Goal: Transaction & Acquisition: Purchase product/service

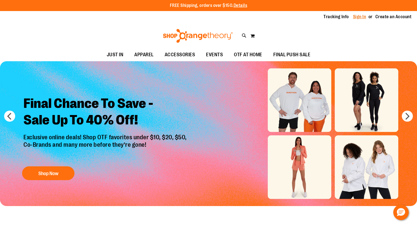
type input "**********"
click at [360, 19] on link "Sign In" at bounding box center [359, 17] width 13 height 6
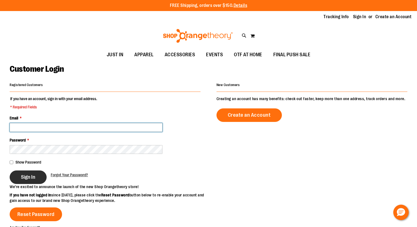
type input "**********"
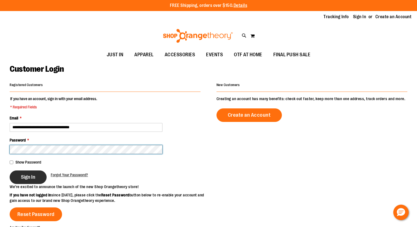
type input "**********"
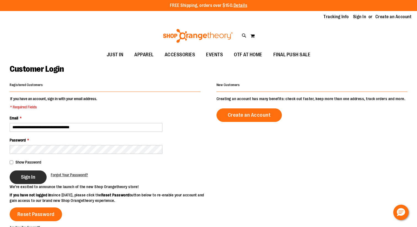
click at [38, 178] on button "Sign In" at bounding box center [28, 177] width 37 height 14
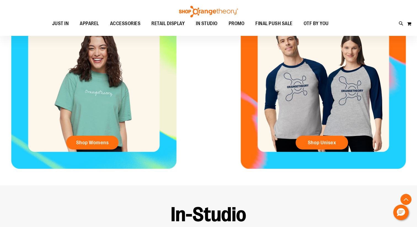
scroll to position [234, 0]
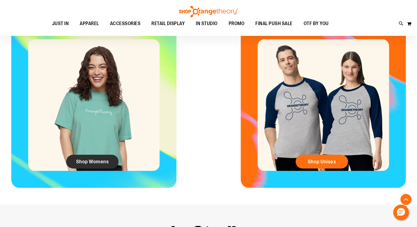
type input "**********"
click at [104, 163] on span "Shop Womens" at bounding box center [92, 162] width 33 height 6
click at [103, 162] on span "Shop Womens" at bounding box center [92, 162] width 33 height 6
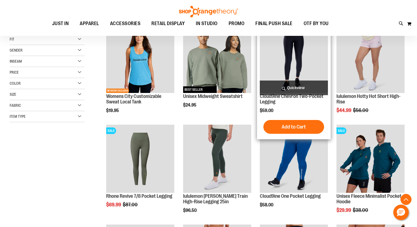
scroll to position [88, 0]
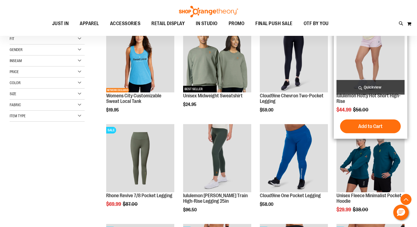
type input "**********"
click at [368, 60] on img "product" at bounding box center [370, 58] width 68 height 68
click at [370, 60] on img "product" at bounding box center [370, 58] width 68 height 68
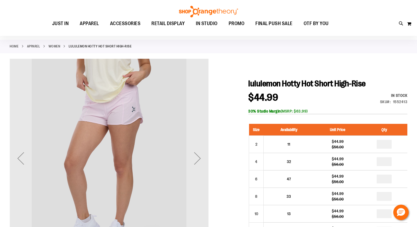
scroll to position [23, 0]
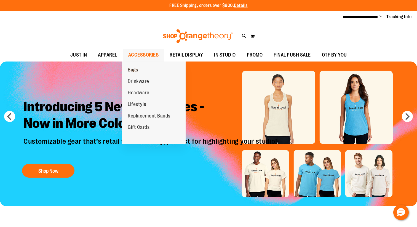
type input "**********"
click at [135, 69] on span "Bags" at bounding box center [133, 70] width 10 height 7
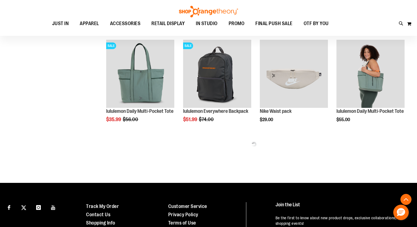
scroll to position [286, 0]
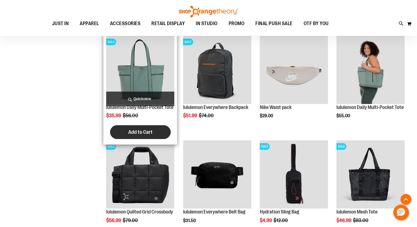
type input "**********"
click at [159, 131] on button "Add to Cart" at bounding box center [140, 132] width 61 height 14
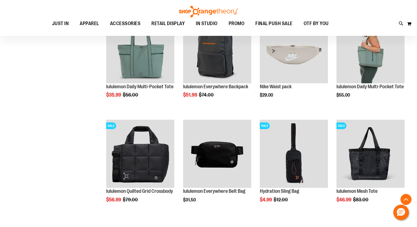
scroll to position [307, 0]
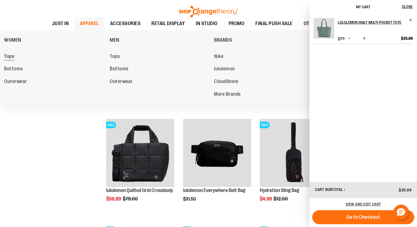
click at [11, 57] on span "Tops" at bounding box center [9, 56] width 10 height 7
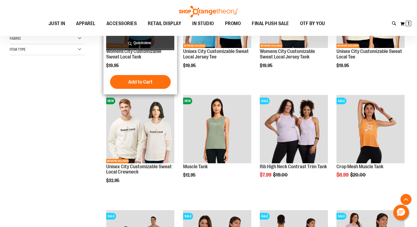
scroll to position [138, 0]
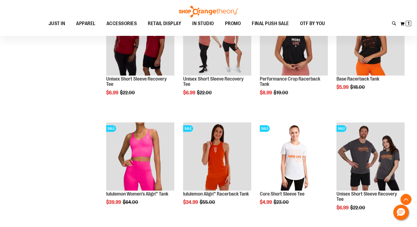
scroll to position [450, 0]
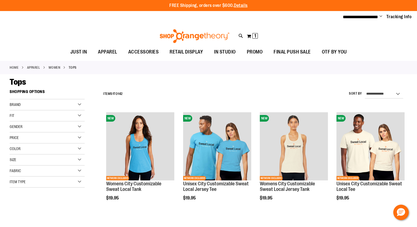
type input "**********"
click at [65, 104] on div "Brand" at bounding box center [47, 104] width 75 height 11
click at [32, 123] on link "lululemon" at bounding box center [44, 122] width 72 height 6
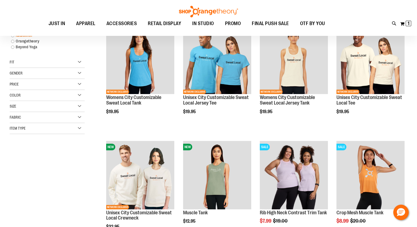
scroll to position [87, 0]
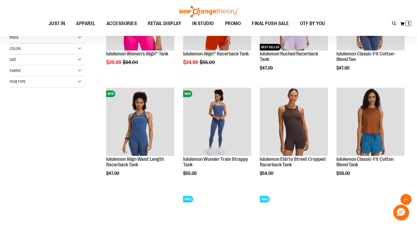
scroll to position [132, 0]
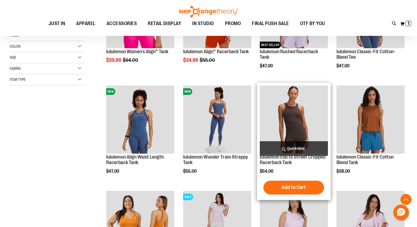
click at [290, 131] on img "product" at bounding box center [294, 119] width 68 height 68
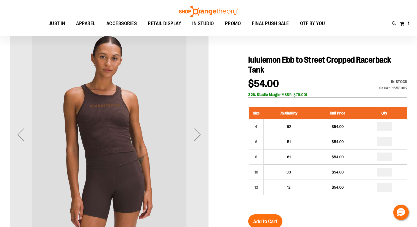
scroll to position [44, 0]
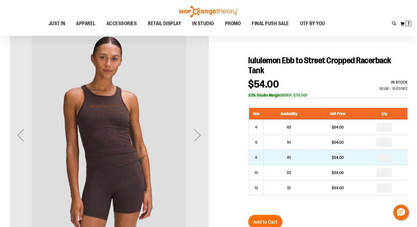
type input "**********"
click at [386, 153] on input "number" at bounding box center [384, 157] width 15 height 9
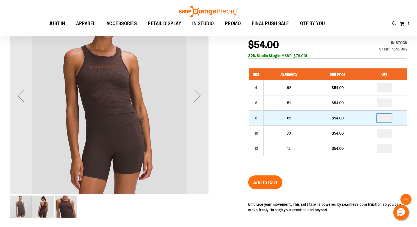
scroll to position [87, 0]
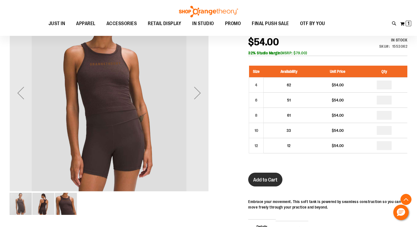
type input "*"
click at [276, 177] on span "Add to Cart" at bounding box center [265, 180] width 24 height 6
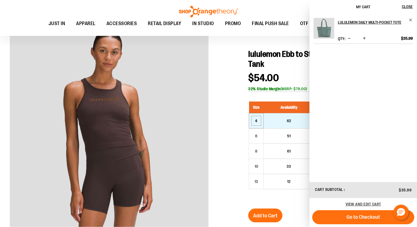
scroll to position [68, 0]
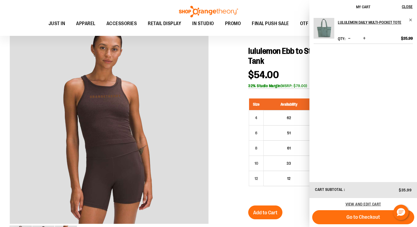
click at [290, 180] on div "Size Availability Unit Price Qty 4 62 $54.00 * 6 51" at bounding box center [327, 146] width 159 height 107
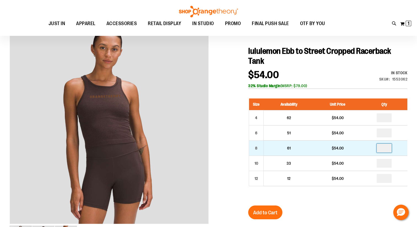
click at [384, 144] on input "number" at bounding box center [384, 148] width 15 height 9
type input "*"
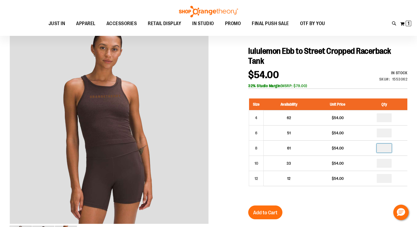
click at [353, 177] on div "Size Availability Unit Price Qty 4 62 $54.00 * 6 51" at bounding box center [327, 146] width 159 height 107
click at [275, 210] on span "Add to Cart" at bounding box center [265, 213] width 24 height 6
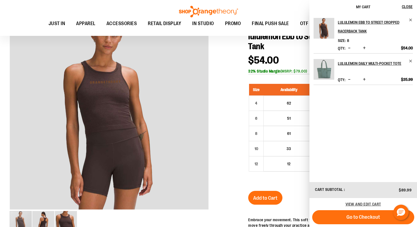
click at [248, 57] on div "$54.00" at bounding box center [266, 61] width 36 height 13
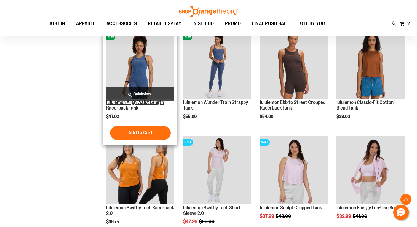
scroll to position [126, 0]
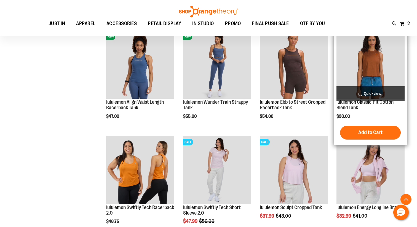
type input "**********"
click at [375, 80] on img "product" at bounding box center [370, 65] width 68 height 68
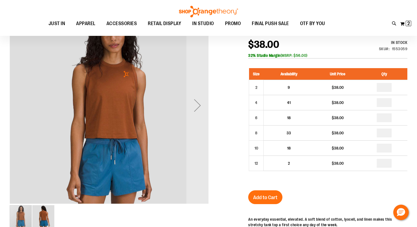
scroll to position [85, 0]
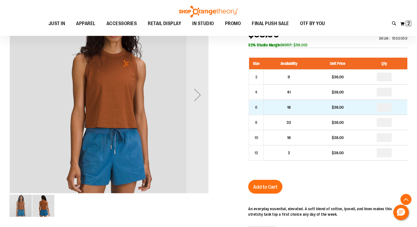
type input "**********"
click at [385, 110] on input "number" at bounding box center [384, 107] width 15 height 9
type input "*"
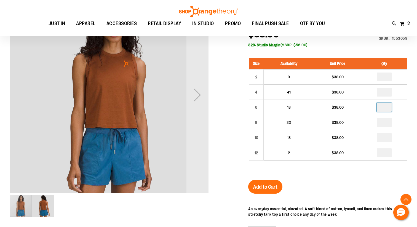
click at [331, 173] on div "Size Availability Unit Price Qty 2 9 $38.00 * 4 41" at bounding box center [327, 113] width 159 height 122
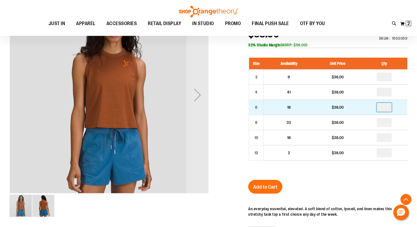
click at [388, 108] on input "*" at bounding box center [384, 107] width 15 height 9
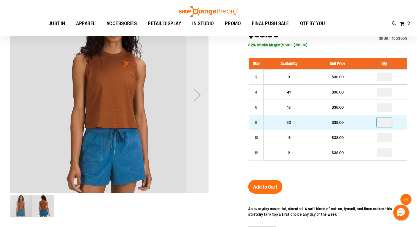
type input "*"
click at [385, 120] on input "number" at bounding box center [384, 122] width 15 height 9
type input "*"
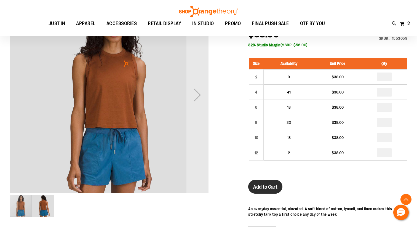
click at [273, 186] on span "Add to Cart" at bounding box center [265, 187] width 24 height 6
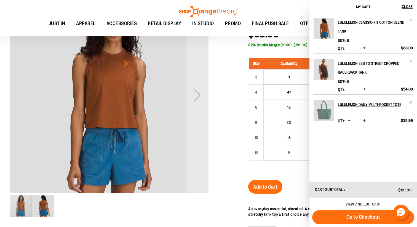
click at [290, 165] on div "Size Availability Unit Price Qty 2 9 $38.00 * 4 41" at bounding box center [327, 113] width 159 height 122
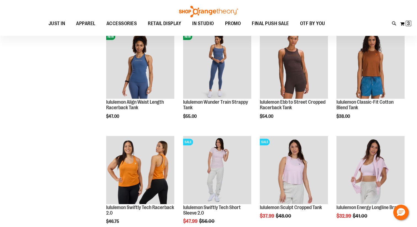
scroll to position [65, 0]
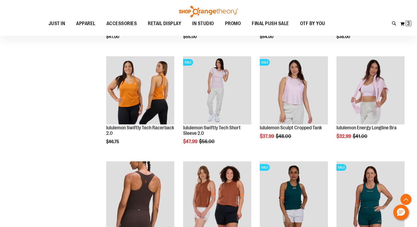
scroll to position [210, 0]
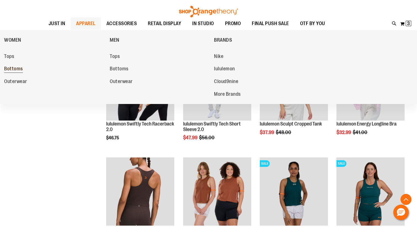
type input "**********"
click at [20, 69] on span "Bottoms" at bounding box center [13, 69] width 19 height 7
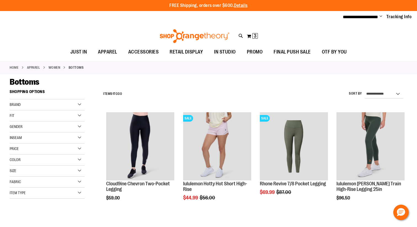
type input "**********"
click at [61, 106] on div "Brand" at bounding box center [47, 104] width 75 height 11
click at [29, 122] on link "lululemon" at bounding box center [44, 122] width 72 height 6
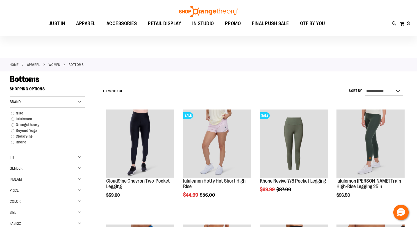
scroll to position [2, 0]
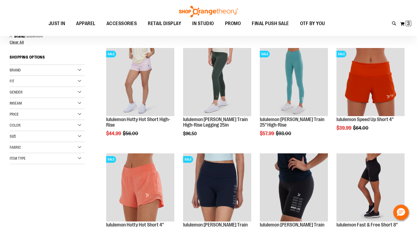
scroll to position [74, 0]
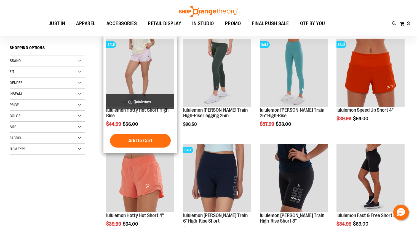
click at [154, 78] on img "product" at bounding box center [140, 73] width 68 height 68
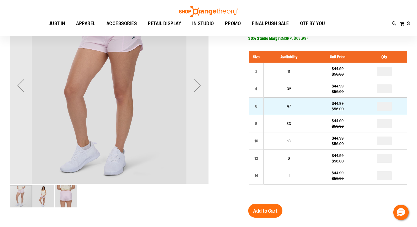
scroll to position [32, 0]
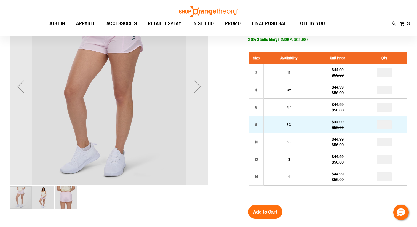
type input "**********"
click at [385, 126] on input "number" at bounding box center [384, 124] width 15 height 9
type input "*"
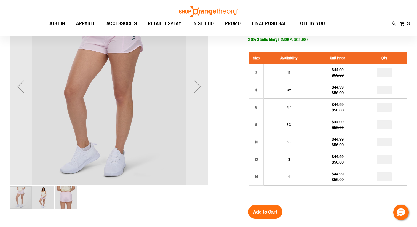
click at [361, 191] on div "Size Availability Unit Price Qty 2 11 $44.99 $56.00 * 4 32 $44.99" at bounding box center [327, 123] width 159 height 153
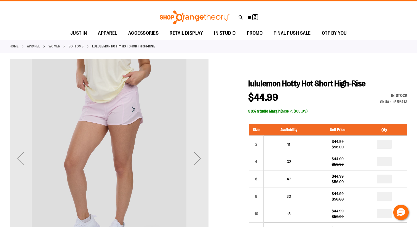
scroll to position [0, 0]
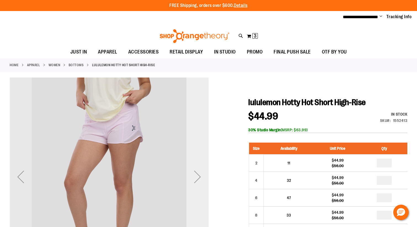
click at [197, 178] on div "Next" at bounding box center [197, 177] width 22 height 22
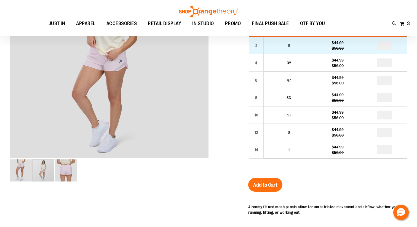
scroll to position [67, 0]
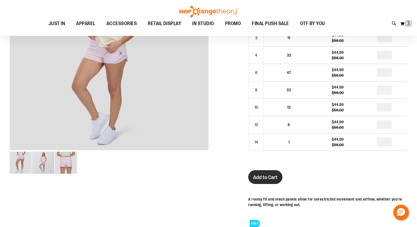
click at [273, 180] on button "Add to Cart" at bounding box center [265, 177] width 34 height 14
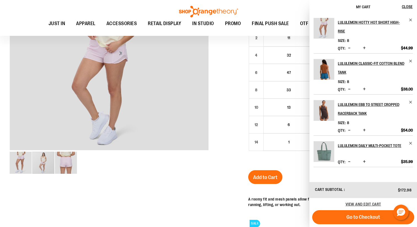
click at [242, 152] on div at bounding box center [209, 156] width 398 height 409
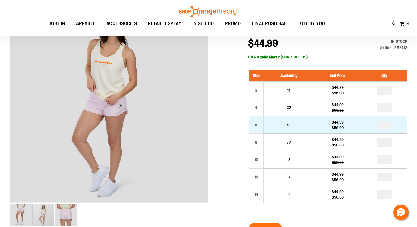
scroll to position [13, 0]
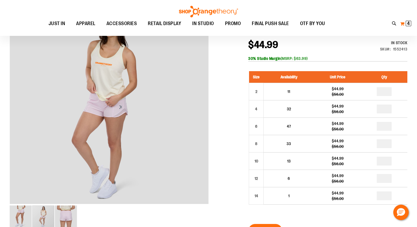
click at [405, 25] on button "My Cart 4 4 items" at bounding box center [406, 23] width 12 height 9
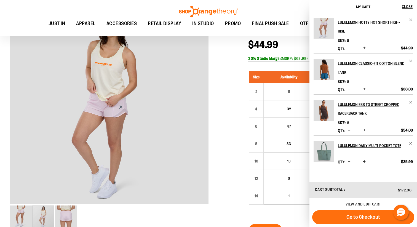
click at [280, 45] on span "$44.99" at bounding box center [265, 45] width 35 height 10
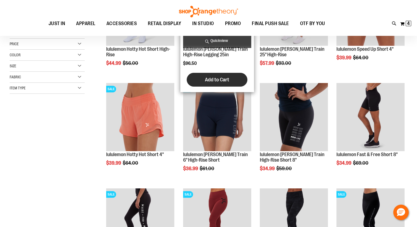
scroll to position [13, 0]
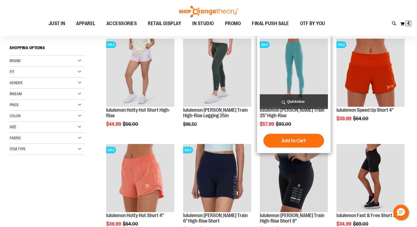
type input "**********"
click at [291, 87] on img "product" at bounding box center [294, 73] width 68 height 68
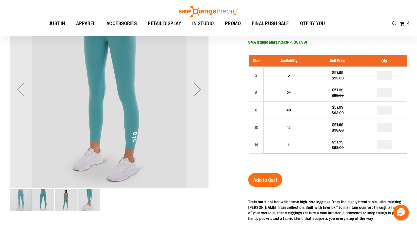
scroll to position [27, 0]
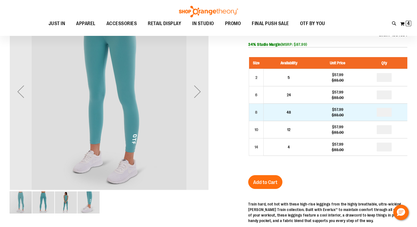
type input "**********"
click at [388, 114] on input "number" at bounding box center [384, 112] width 15 height 9
type input "*"
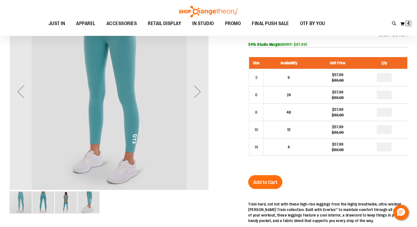
click at [367, 164] on div "Size Availability Unit Price Qty 2 5 $57.99 $93.00 * 6 24 $57.99" at bounding box center [327, 111] width 159 height 118
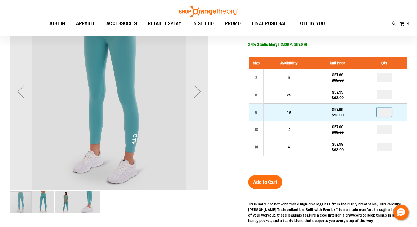
click at [388, 116] on input "*" at bounding box center [384, 112] width 15 height 9
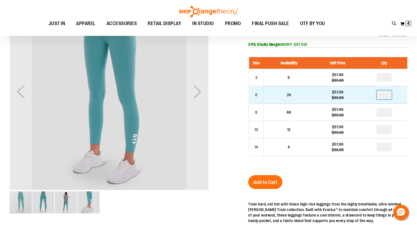
type input "*"
click at [386, 96] on input "number" at bounding box center [384, 94] width 15 height 9
type input "*"
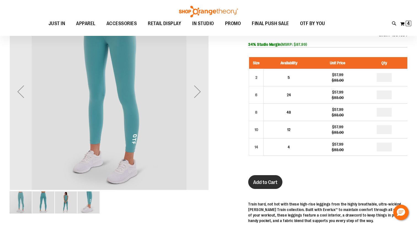
click at [275, 183] on span "Add to Cart" at bounding box center [265, 182] width 24 height 6
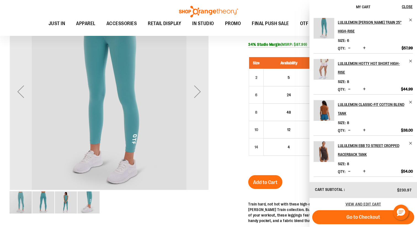
click at [231, 136] on div at bounding box center [209, 164] width 398 height 344
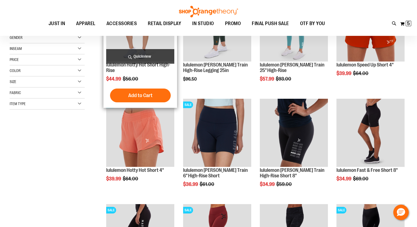
scroll to position [58, 0]
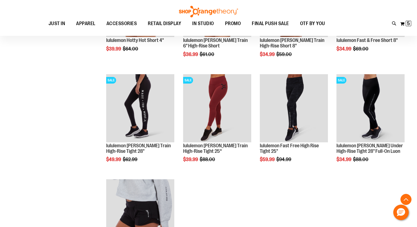
scroll to position [49, 0]
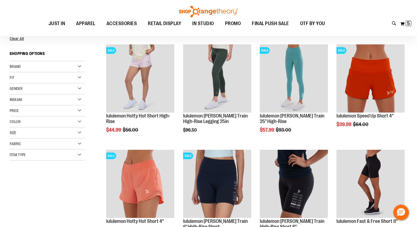
scroll to position [4, 0]
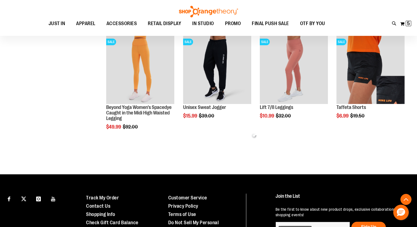
scroll to position [202, 0]
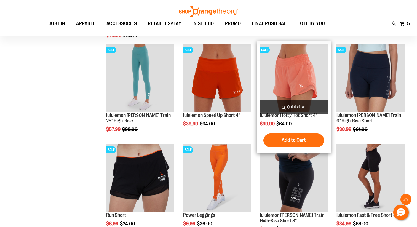
scroll to position [304, 0]
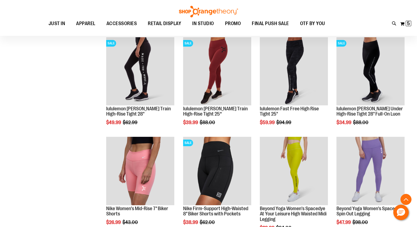
scroll to position [516, 0]
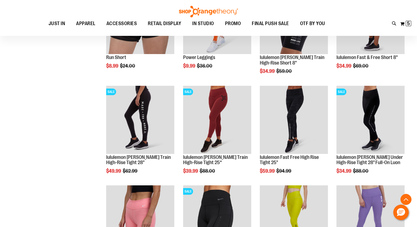
scroll to position [466, 0]
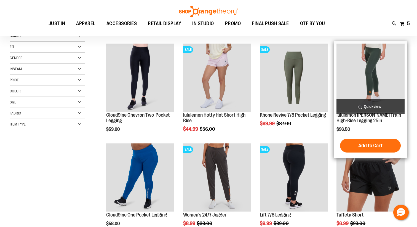
scroll to position [6, 0]
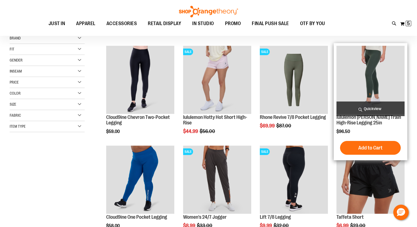
type input "**********"
click at [380, 95] on img "product" at bounding box center [370, 80] width 68 height 68
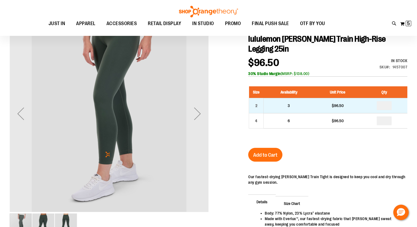
scroll to position [66, 0]
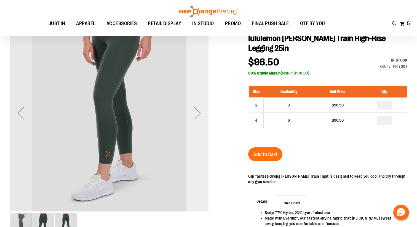
type input "**********"
click at [195, 114] on div "Next" at bounding box center [197, 113] width 22 height 22
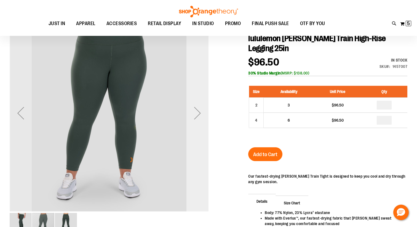
click at [195, 114] on div "Next" at bounding box center [197, 113] width 22 height 22
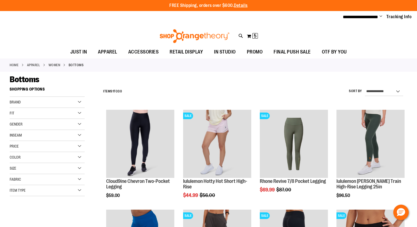
type input "**********"
click at [64, 100] on div "Brand" at bounding box center [47, 102] width 75 height 11
click at [29, 120] on link "lululemon" at bounding box center [44, 119] width 72 height 6
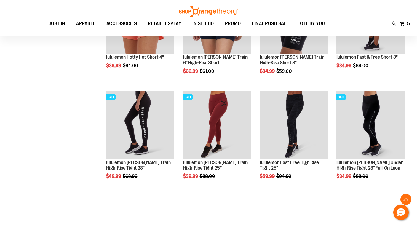
scroll to position [170, 0]
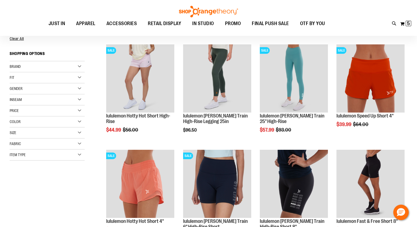
scroll to position [9, 0]
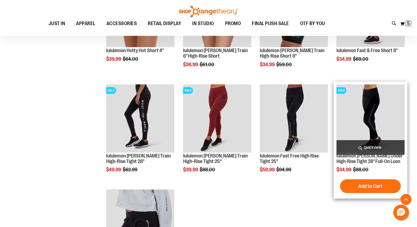
scroll to position [179, 0]
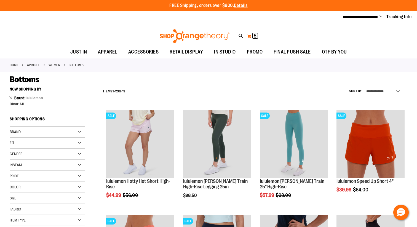
click at [257, 37] on span "5 5 items" at bounding box center [255, 36] width 6 height 6
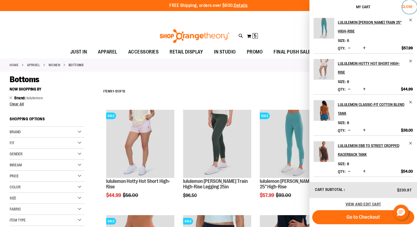
click at [408, 7] on span "Close" at bounding box center [407, 6] width 11 height 4
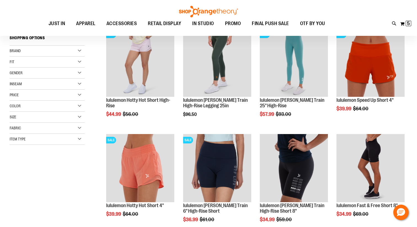
scroll to position [29, 0]
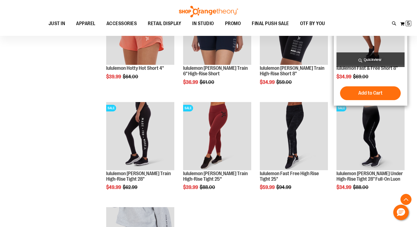
scroll to position [160, 0]
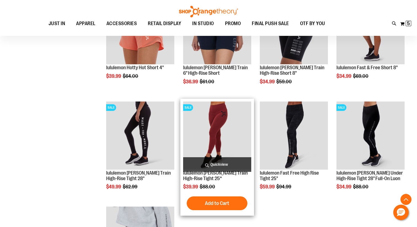
click at [238, 143] on img "product" at bounding box center [217, 135] width 68 height 68
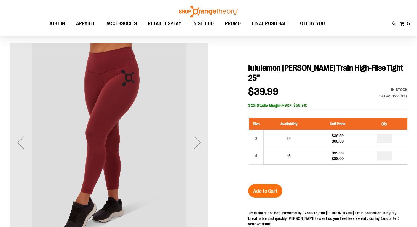
scroll to position [42, 0]
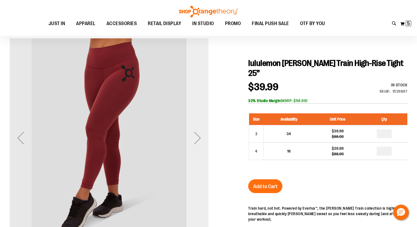
type input "**********"
click at [197, 139] on div "Next" at bounding box center [197, 138] width 22 height 22
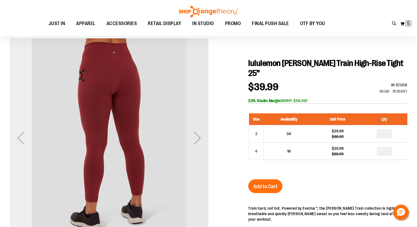
click at [25, 141] on div "Previous" at bounding box center [21, 138] width 22 height 22
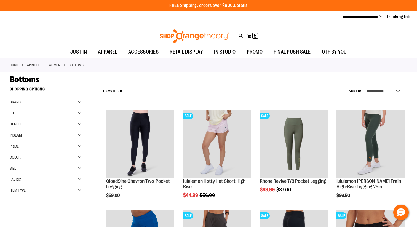
type input "**********"
click at [74, 104] on div "Brand" at bounding box center [47, 102] width 75 height 11
click at [33, 118] on link "lululemon" at bounding box center [44, 119] width 72 height 6
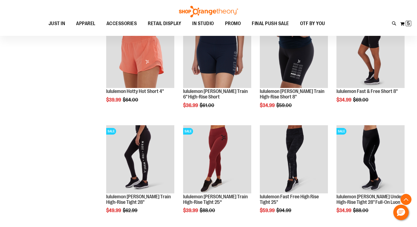
scroll to position [131, 0]
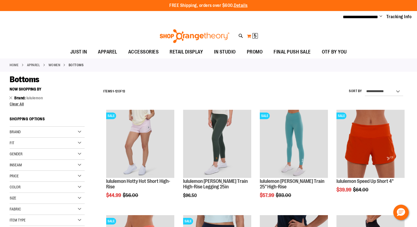
click at [257, 36] on span "5 5 items" at bounding box center [255, 36] width 6 height 6
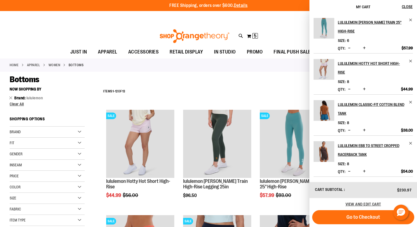
click at [280, 30] on div "Toggle Nav Search Popular Suggestions Advanced Search" at bounding box center [208, 34] width 417 height 22
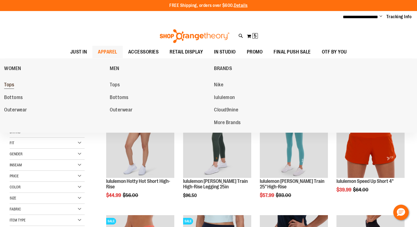
click at [11, 87] on span "Tops" at bounding box center [9, 85] width 10 height 7
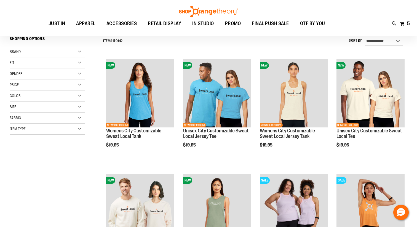
scroll to position [52, 0]
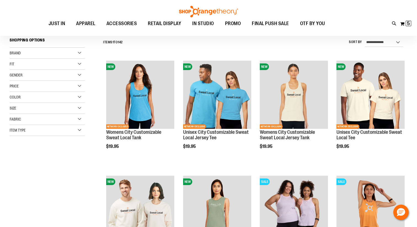
type input "**********"
click at [64, 53] on div "Brand" at bounding box center [47, 53] width 75 height 11
click at [28, 69] on link "lululemon" at bounding box center [44, 70] width 72 height 6
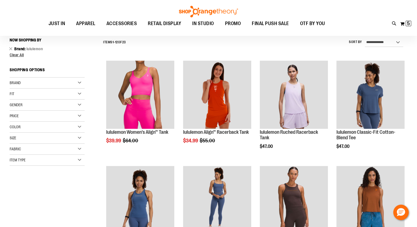
scroll to position [51, 0]
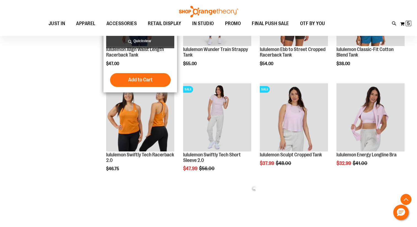
scroll to position [240, 0]
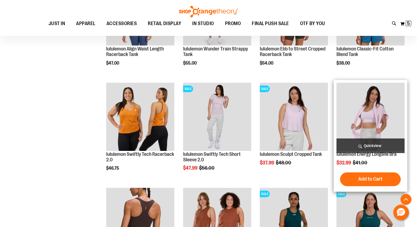
click at [371, 122] on img "product" at bounding box center [370, 117] width 68 height 68
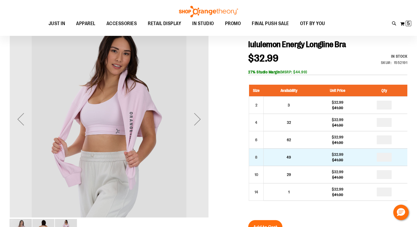
scroll to position [59, 0]
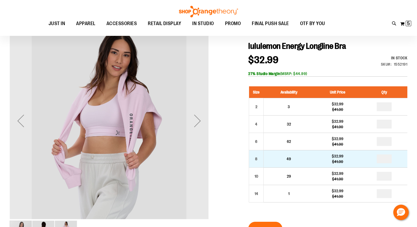
type input "**********"
click at [386, 158] on input "number" at bounding box center [384, 158] width 15 height 9
type input "*"
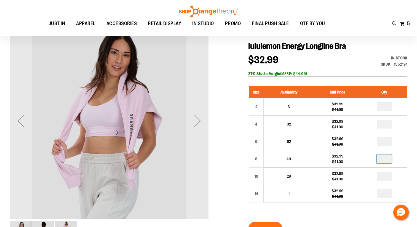
click at [349, 211] on div "Size Availability Unit Price Qty 2 3 $32.99 $41.00 * 4 32 $32.99" at bounding box center [327, 148] width 159 height 135
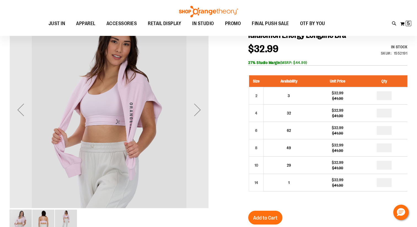
scroll to position [73, 0]
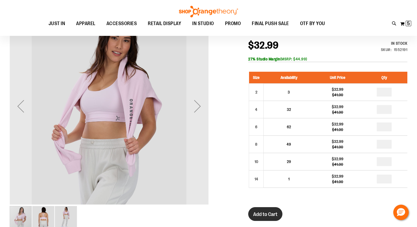
click at [278, 212] on button "Add to Cart" at bounding box center [265, 214] width 34 height 14
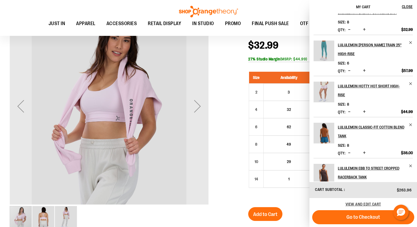
scroll to position [63, 0]
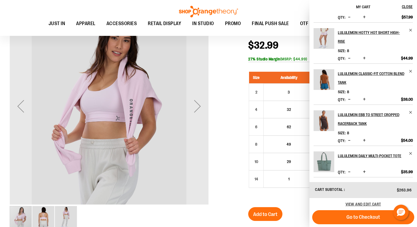
click at [240, 91] on div at bounding box center [209, 189] width 398 height 365
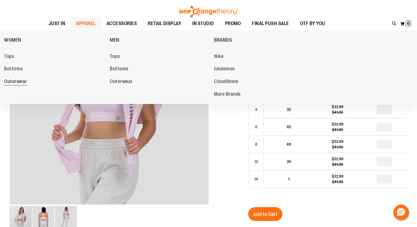
click at [13, 79] on span "Outerwear" at bounding box center [15, 82] width 23 height 7
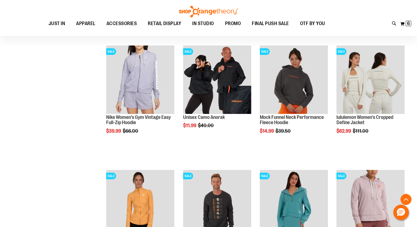
scroll to position [191, 0]
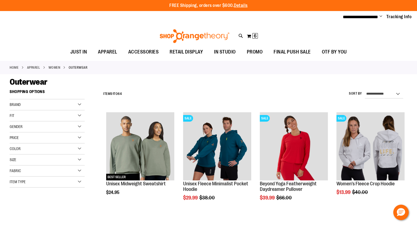
type input "**********"
click at [60, 102] on div "Brand" at bounding box center [47, 104] width 75 height 11
click at [34, 120] on link "lululemon" at bounding box center [44, 122] width 72 height 6
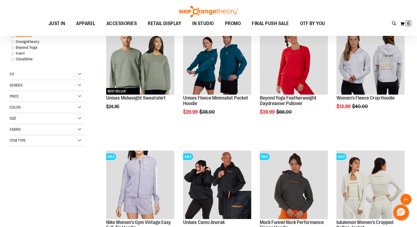
scroll to position [87, 0]
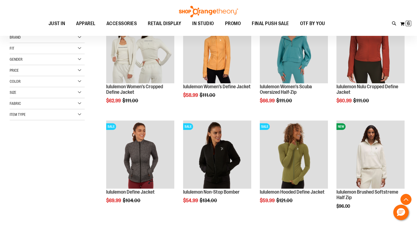
scroll to position [98, 0]
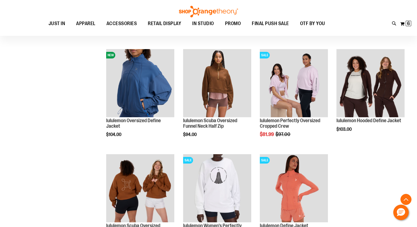
scroll to position [273, 0]
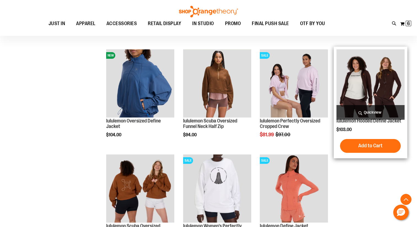
click at [373, 88] on img "product" at bounding box center [370, 83] width 68 height 68
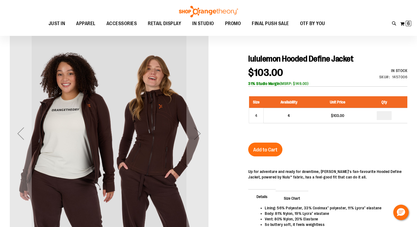
scroll to position [47, 0]
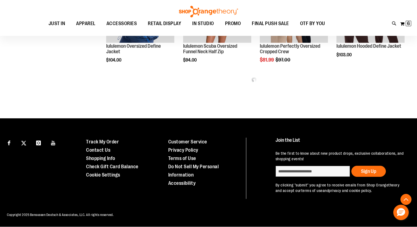
scroll to position [247, 0]
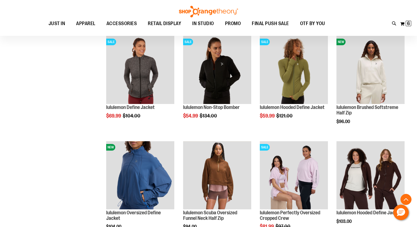
scroll to position [117, 0]
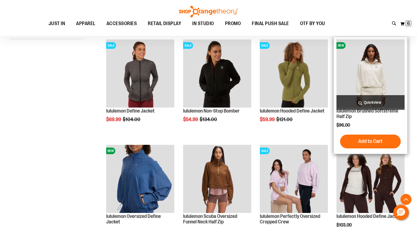
type input "**********"
click at [368, 88] on img "product" at bounding box center [370, 73] width 68 height 68
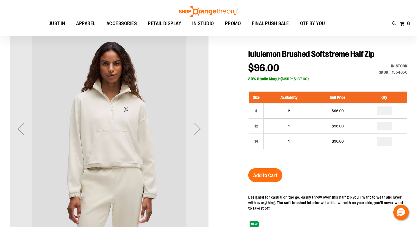
scroll to position [52, 0]
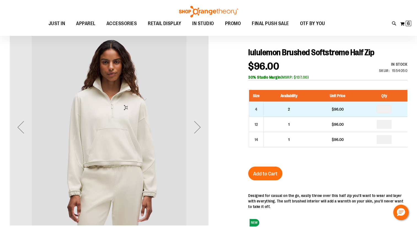
type input "**********"
click at [387, 109] on input "number" at bounding box center [384, 109] width 15 height 9
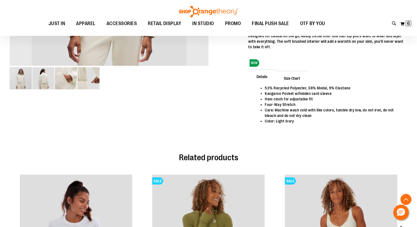
scroll to position [217, 0]
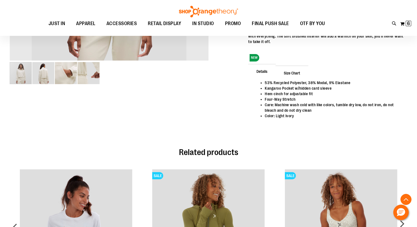
type input "*"
click at [296, 75] on span "Size Chart" at bounding box center [291, 73] width 33 height 14
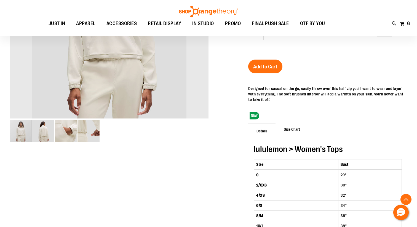
scroll to position [159, 0]
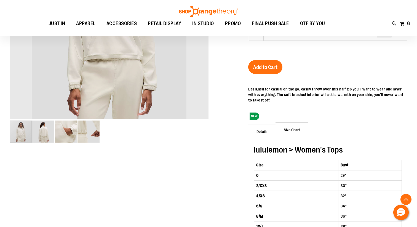
click at [265, 130] on span "Details" at bounding box center [262, 131] width 28 height 14
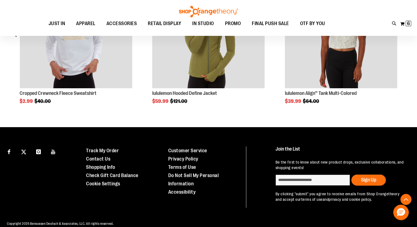
scroll to position [420, 0]
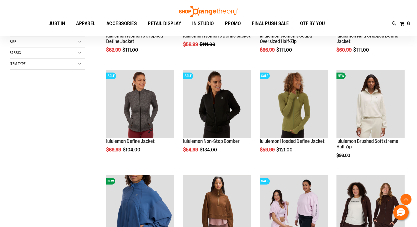
scroll to position [87, 0]
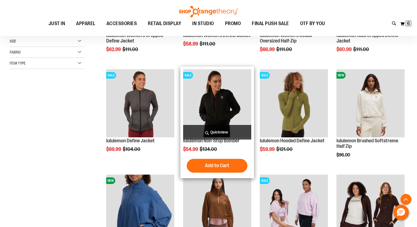
type input "**********"
click at [206, 121] on img "product" at bounding box center [217, 103] width 68 height 68
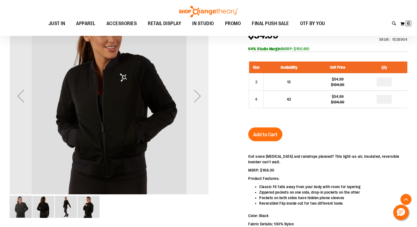
scroll to position [84, 0]
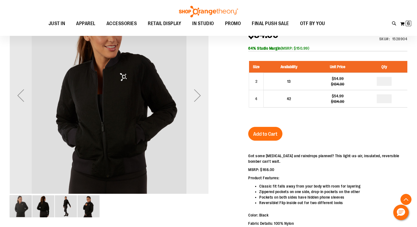
type input "**********"
click at [200, 96] on div "Next" at bounding box center [197, 95] width 22 height 22
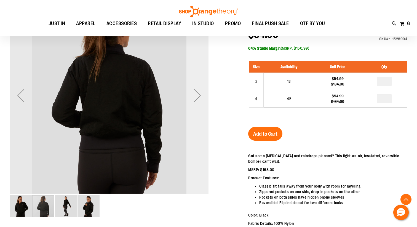
click at [200, 96] on div "Next" at bounding box center [197, 95] width 22 height 22
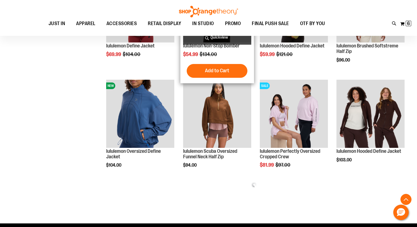
scroll to position [121, 0]
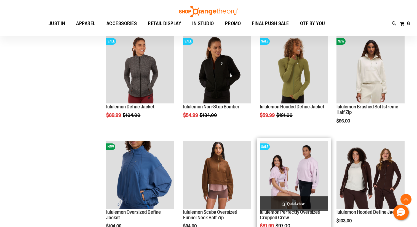
type input "**********"
click at [312, 156] on img "product" at bounding box center [294, 175] width 68 height 68
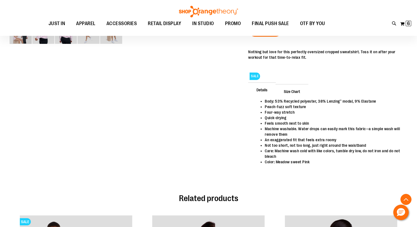
scroll to position [251, 0]
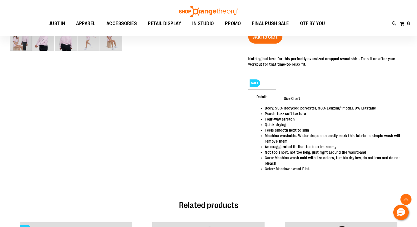
type input "**********"
click at [299, 103] on span "Size Chart" at bounding box center [291, 98] width 33 height 14
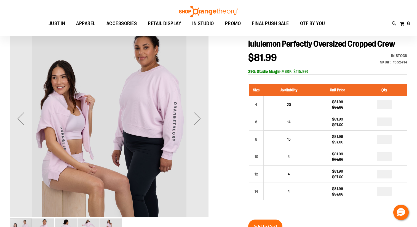
scroll to position [60, 0]
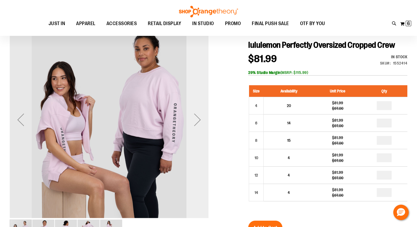
click at [197, 121] on div "Next" at bounding box center [197, 120] width 22 height 22
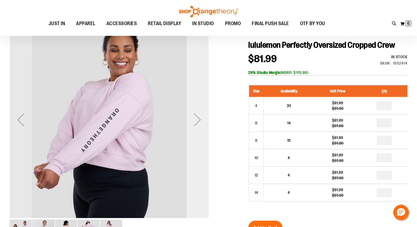
click at [197, 121] on div "Next" at bounding box center [197, 120] width 22 height 22
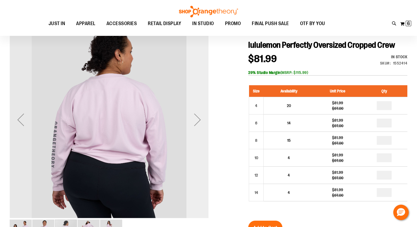
click at [198, 121] on div "Next" at bounding box center [197, 120] width 22 height 22
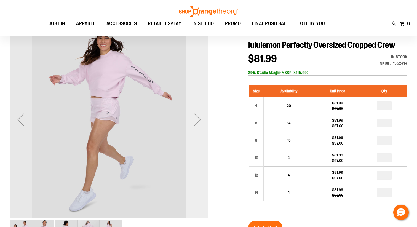
click at [198, 121] on div "Next" at bounding box center [197, 120] width 22 height 22
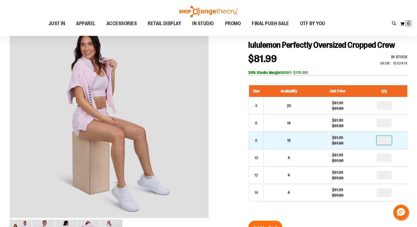
click at [388, 142] on input "number" at bounding box center [384, 140] width 15 height 9
type input "*"
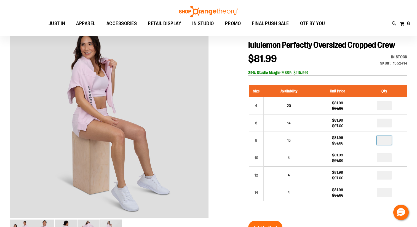
click at [328, 211] on div "Size Availability Unit Price Qty 4 20 $81.99 $97.00 * 6 14 $81.99" at bounding box center [327, 147] width 159 height 135
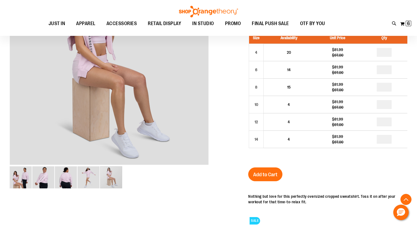
scroll to position [114, 0]
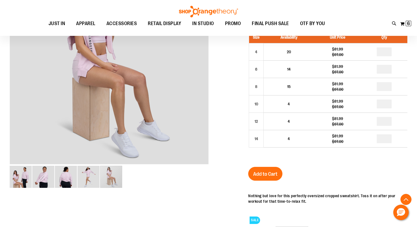
click at [261, 175] on span "Add to Cart" at bounding box center [265, 174] width 24 height 6
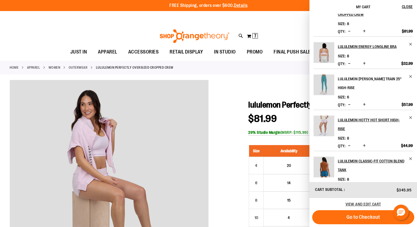
scroll to position [17, 0]
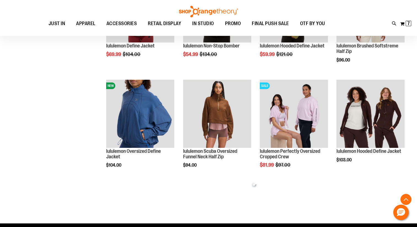
scroll to position [121, 0]
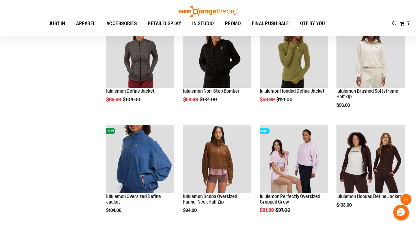
scroll to position [137, 0]
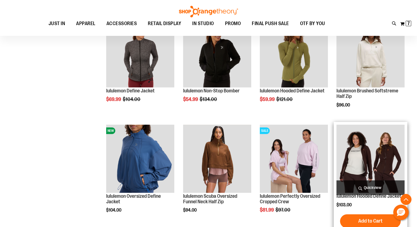
type input "**********"
click at [366, 134] on img "product" at bounding box center [370, 159] width 68 height 68
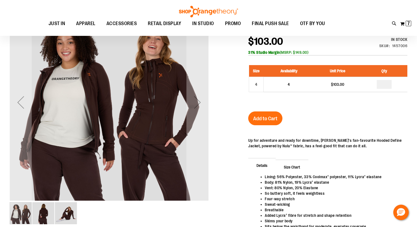
scroll to position [80, 0]
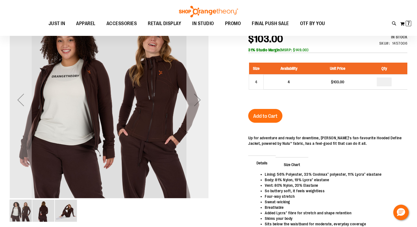
type input "**********"
click at [200, 101] on div "Next" at bounding box center [197, 100] width 22 height 22
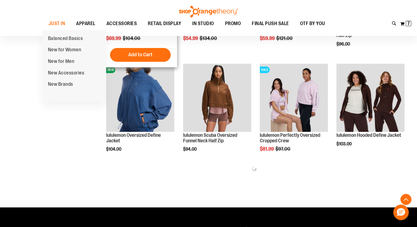
scroll to position [137, 0]
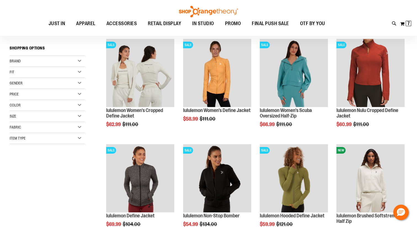
scroll to position [14, 0]
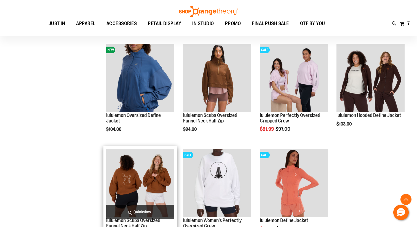
scroll to position [213, 0]
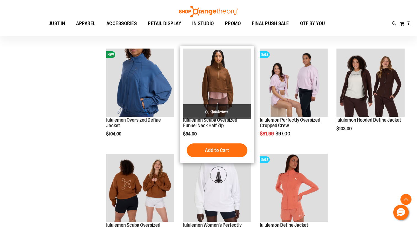
type input "**********"
click at [218, 95] on img "product" at bounding box center [217, 83] width 68 height 68
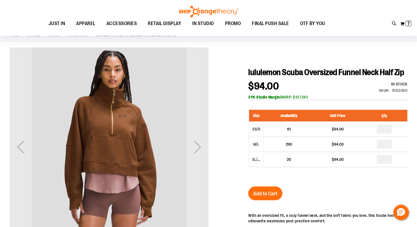
scroll to position [34, 0]
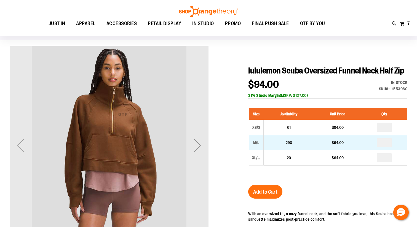
type input "**********"
click at [388, 141] on input "number" at bounding box center [384, 142] width 15 height 9
type input "*"
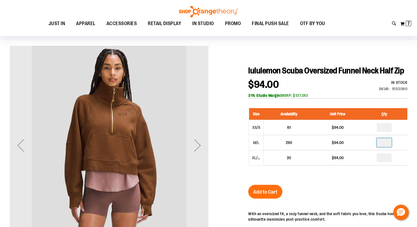
click at [359, 173] on div "Size Availability Unit Price Qty XS/S 61 $94.00 * M/L 290 $94.00" at bounding box center [327, 141] width 159 height 77
click at [196, 143] on div "Next" at bounding box center [197, 145] width 22 height 22
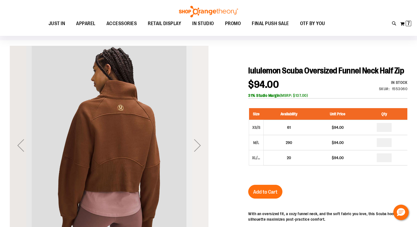
click at [196, 143] on div "Next" at bounding box center [197, 145] width 22 height 22
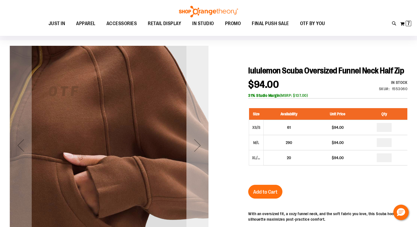
click at [196, 143] on div "Next" at bounding box center [197, 145] width 22 height 22
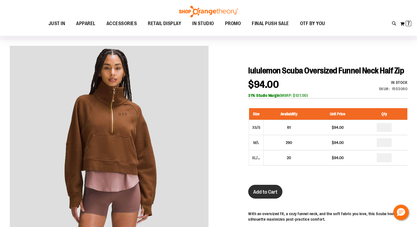
click at [259, 192] on span "Add to Cart" at bounding box center [265, 192] width 24 height 6
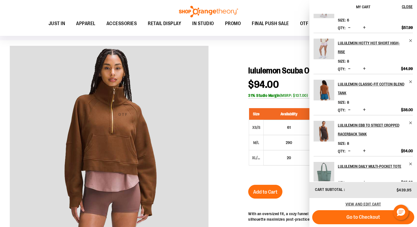
scroll to position [132, 0]
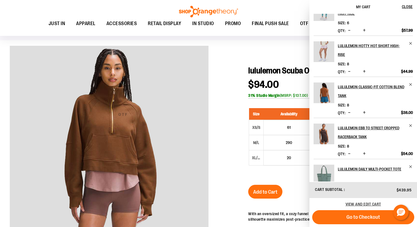
click at [350, 112] on span "Decrease product quantity" at bounding box center [349, 113] width 2 height 6
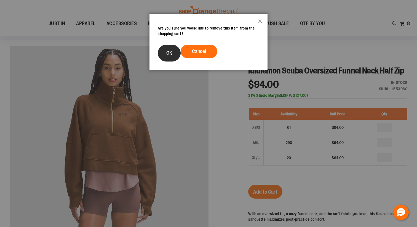
click at [163, 50] on button "OK" at bounding box center [169, 53] width 23 height 17
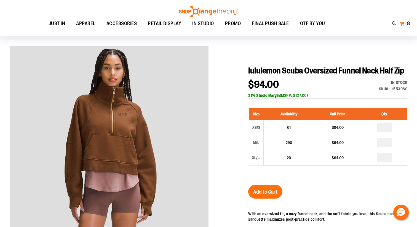
click at [406, 25] on span "8 8 items" at bounding box center [409, 24] width 6 height 6
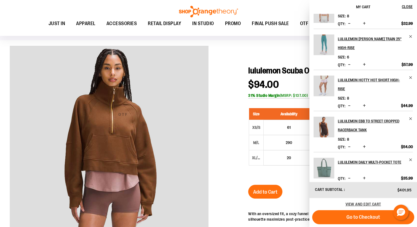
scroll to position [104, 0]
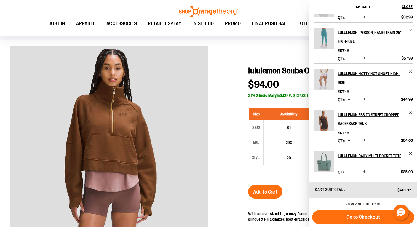
click at [254, 9] on div "Toggle Nav Search Popular Suggestions Advanced Search" at bounding box center [208, 18] width 417 height 36
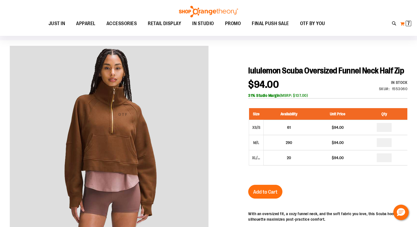
click at [404, 25] on button "My Cart 7 7 items" at bounding box center [406, 23] width 12 height 9
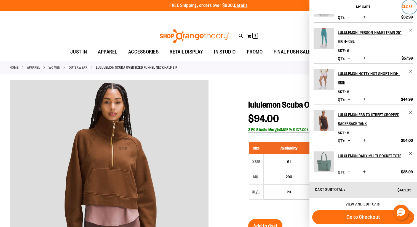
click at [406, 6] on span "Close" at bounding box center [407, 6] width 11 height 4
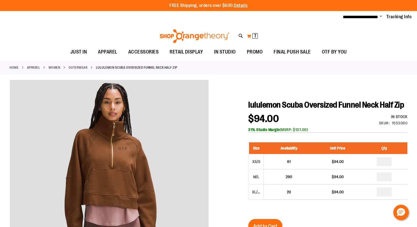
click at [255, 35] on span "7" at bounding box center [255, 36] width 2 height 6
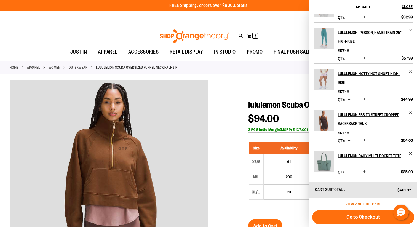
click at [346, 204] on span "View and edit cart" at bounding box center [363, 204] width 36 height 4
click at [353, 205] on span "View and edit cart" at bounding box center [363, 204] width 36 height 4
click at [358, 205] on span "View and edit cart" at bounding box center [363, 204] width 36 height 4
click at [370, 204] on span "View and edit cart" at bounding box center [363, 204] width 36 height 4
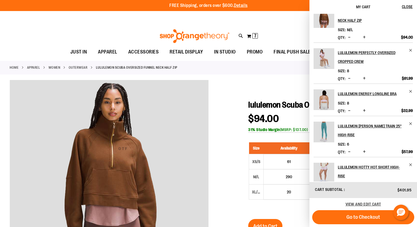
scroll to position [0, 0]
